Goal: Check status: Check status

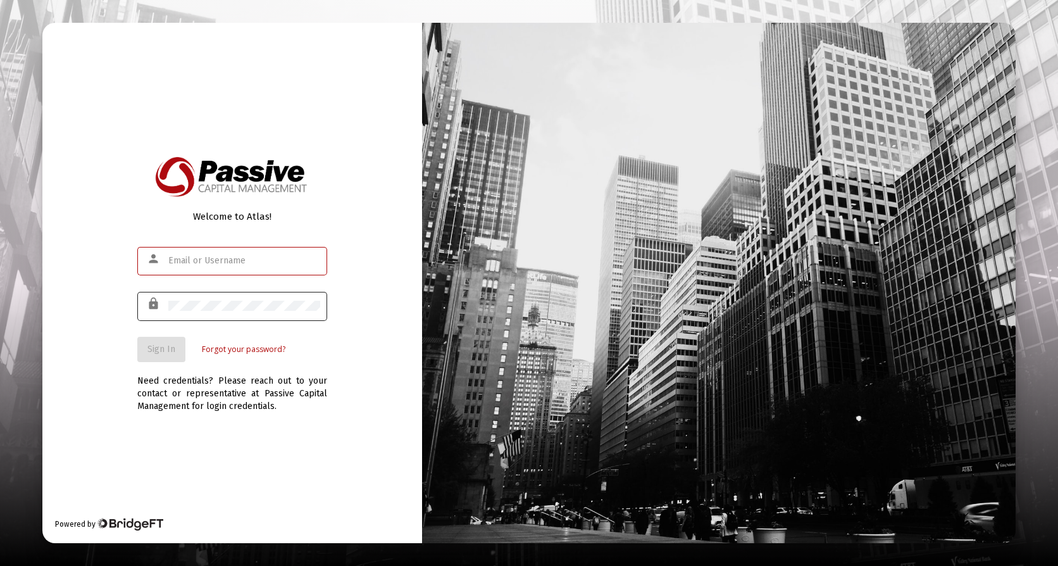
type input "[EMAIL_ADDRESS][DOMAIN_NAME]"
click at [159, 353] on span "Sign In" at bounding box center [161, 349] width 28 height 11
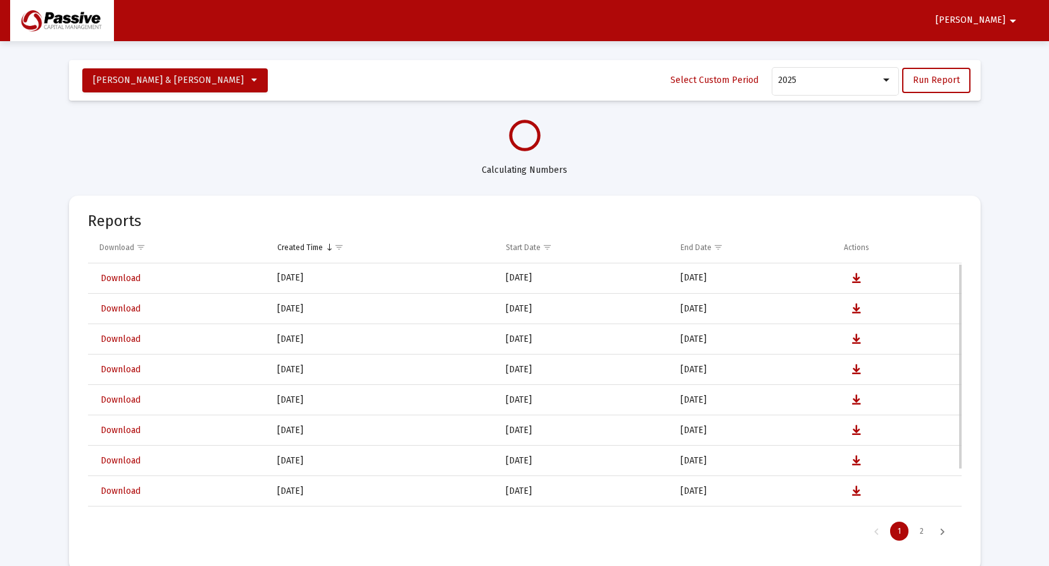
select select "View all"
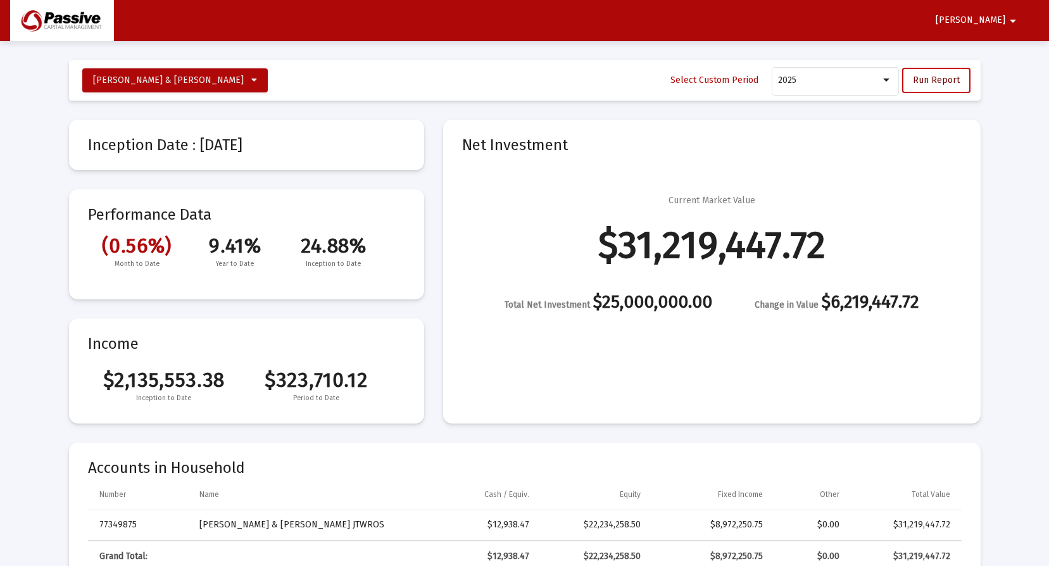
click at [914, 83] on span "Run Report" at bounding box center [936, 80] width 47 height 11
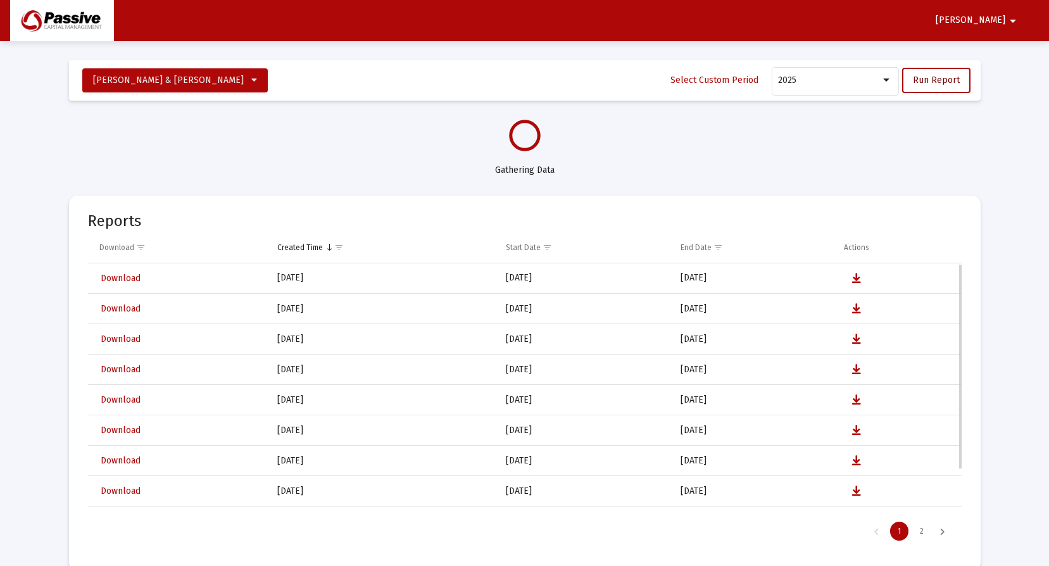
select select "View all"
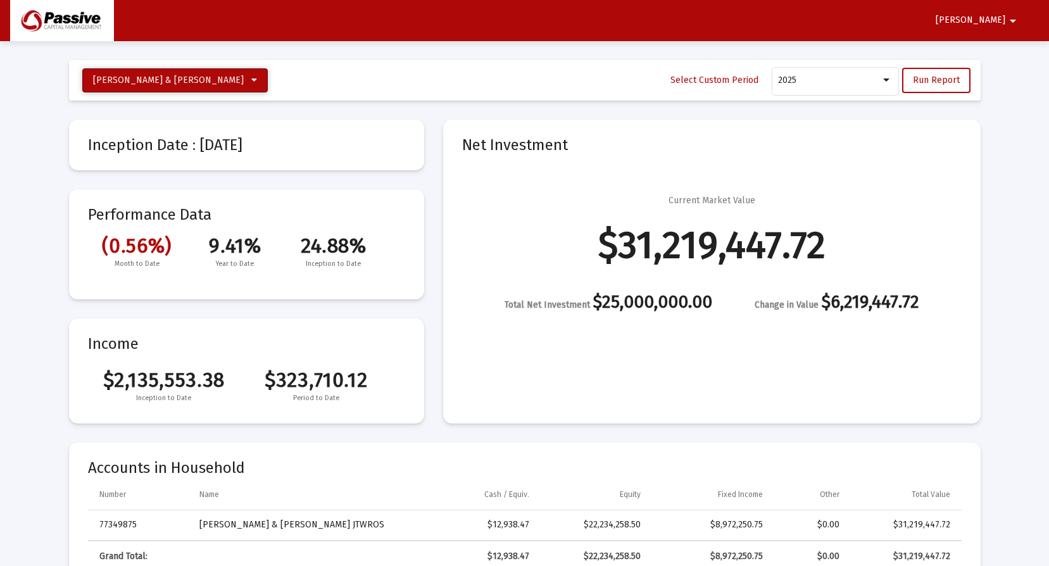
click at [251, 80] on icon at bounding box center [254, 80] width 6 height 9
click at [197, 108] on button "[PERSON_NAME] & [PERSON_NAME] JTWROS" at bounding box center [170, 112] width 177 height 30
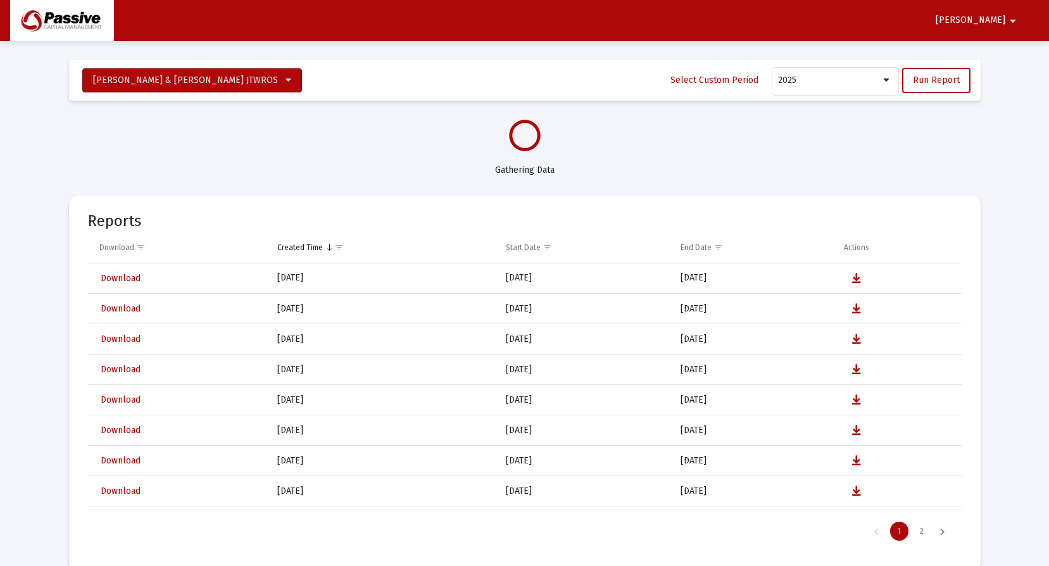
select select "View all"
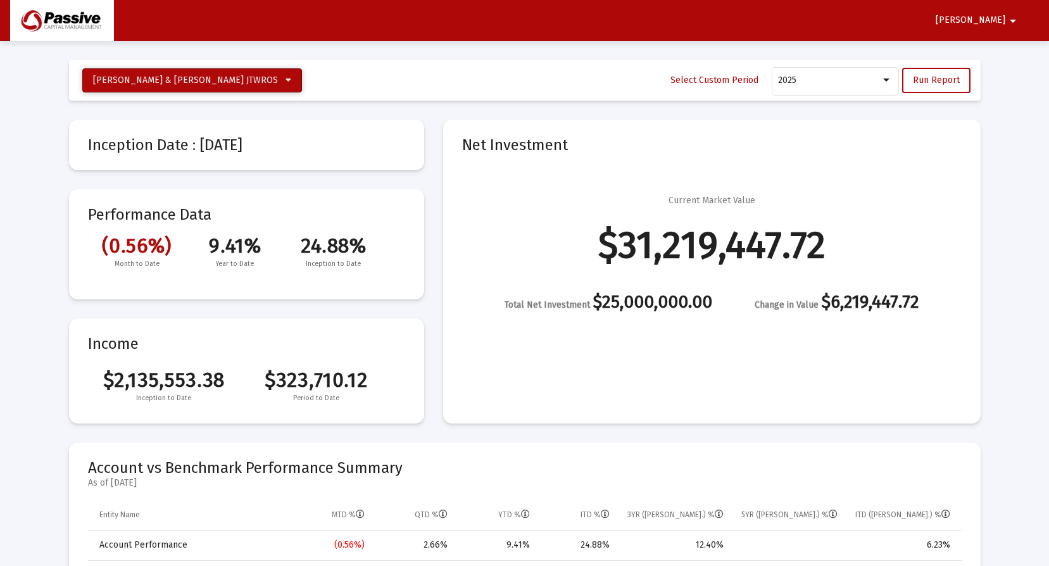
click at [157, 87] on button "[PERSON_NAME] & [PERSON_NAME] JTWROS" at bounding box center [192, 80] width 220 height 24
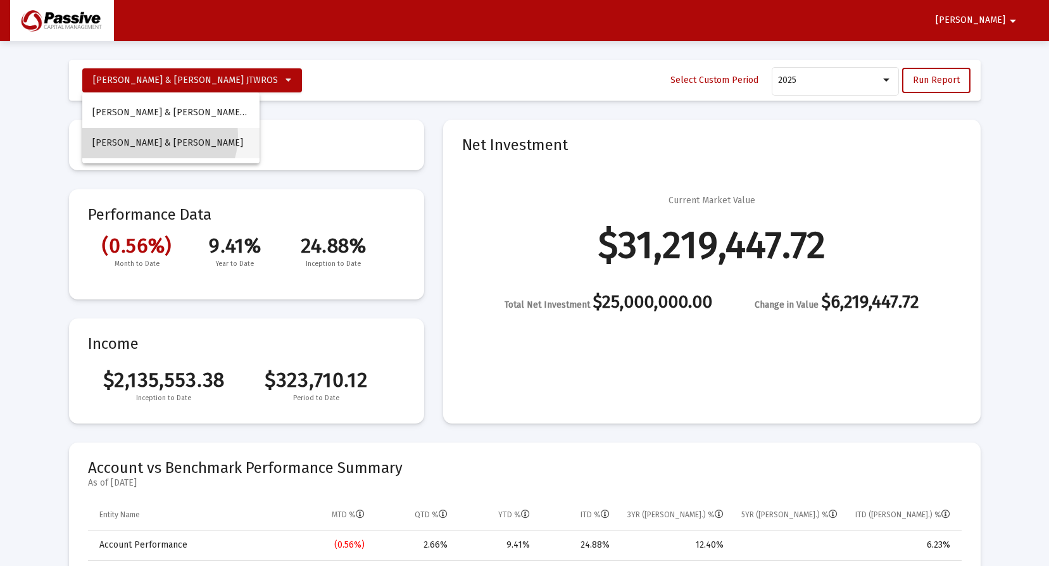
click at [151, 137] on button "[PERSON_NAME] & [PERSON_NAME]" at bounding box center [170, 143] width 177 height 30
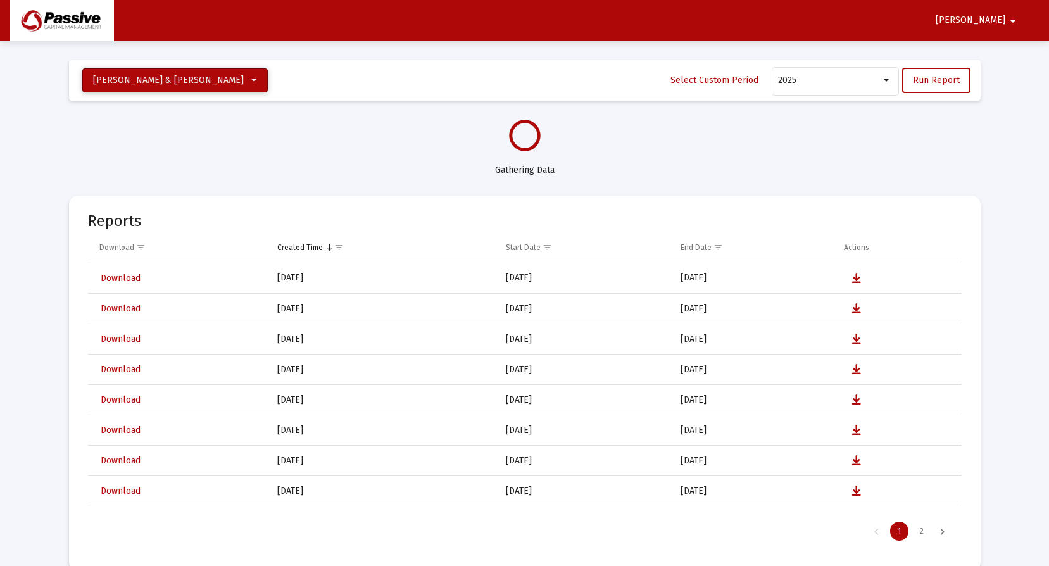
select select "View all"
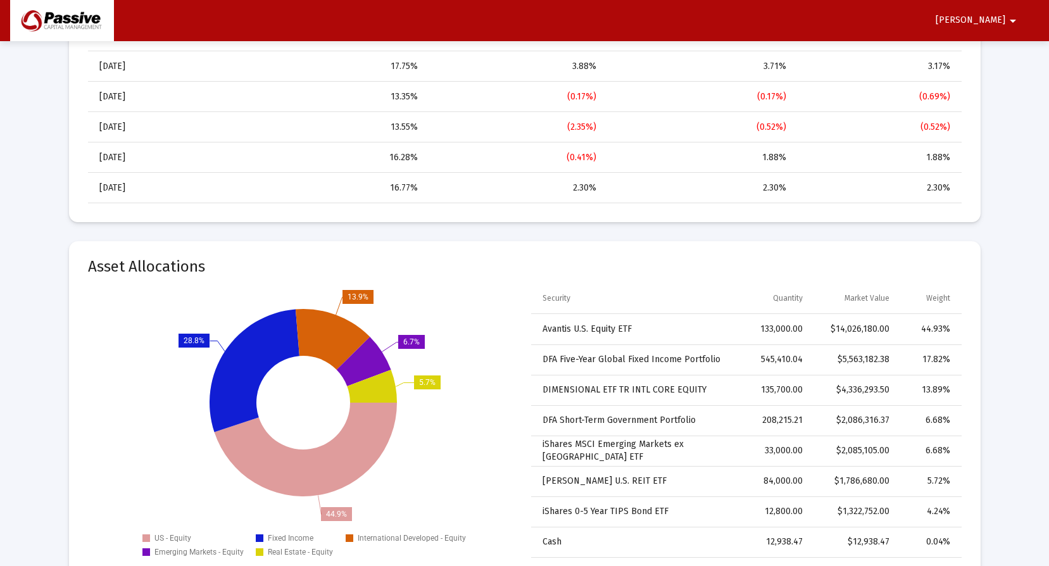
scroll to position [1646, 0]
